Goal: Navigation & Orientation: Understand site structure

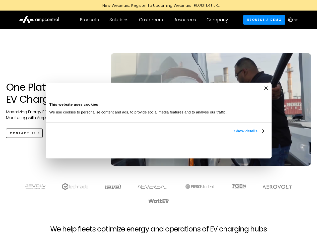
click at [234, 134] on link "Show details" at bounding box center [249, 131] width 30 height 6
click at [0, 0] on div "Necessary cookies help make a website usable by enabling basic functions like p…" at bounding box center [0, 0] width 0 height 0
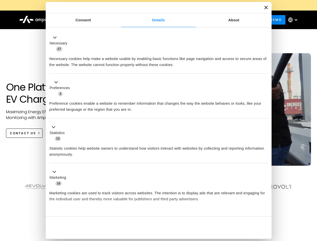
click at [312, 202] on section at bounding box center [158, 193] width 317 height 31
click at [154, 20] on div "Customers" at bounding box center [151, 20] width 24 height 6
click at [89, 20] on div "Products" at bounding box center [89, 20] width 19 height 6
click at [119, 20] on div "Solutions" at bounding box center [118, 20] width 19 height 6
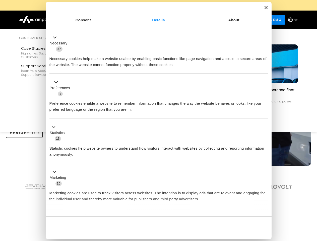
click at [152, 20] on div "Customers" at bounding box center [151, 20] width 24 height 6
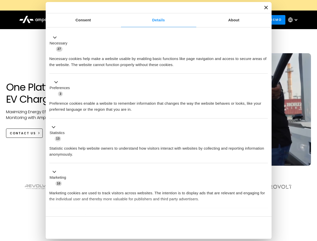
click at [186, 20] on div "Resources" at bounding box center [185, 20] width 23 height 6
click at [219, 20] on div "Company" at bounding box center [217, 20] width 21 height 6
click at [294, 20] on div at bounding box center [296, 20] width 4 height 4
